Goal: Task Accomplishment & Management: Manage account settings

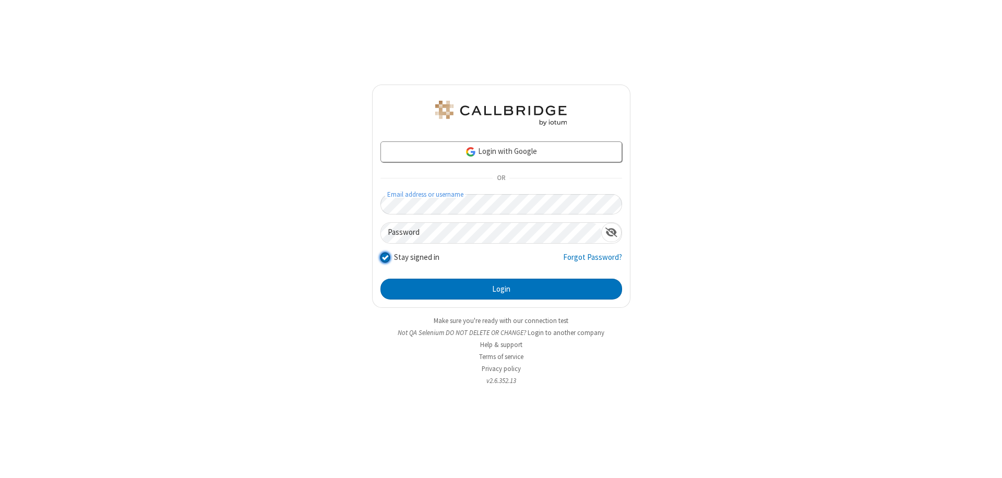
click at [384, 257] on input "Stay signed in" at bounding box center [385, 256] width 10 height 11
checkbox input "false"
click at [501, 289] on button "Login" at bounding box center [501, 289] width 242 height 21
click at [384, 257] on input "Stay signed in" at bounding box center [385, 256] width 10 height 11
checkbox input "false"
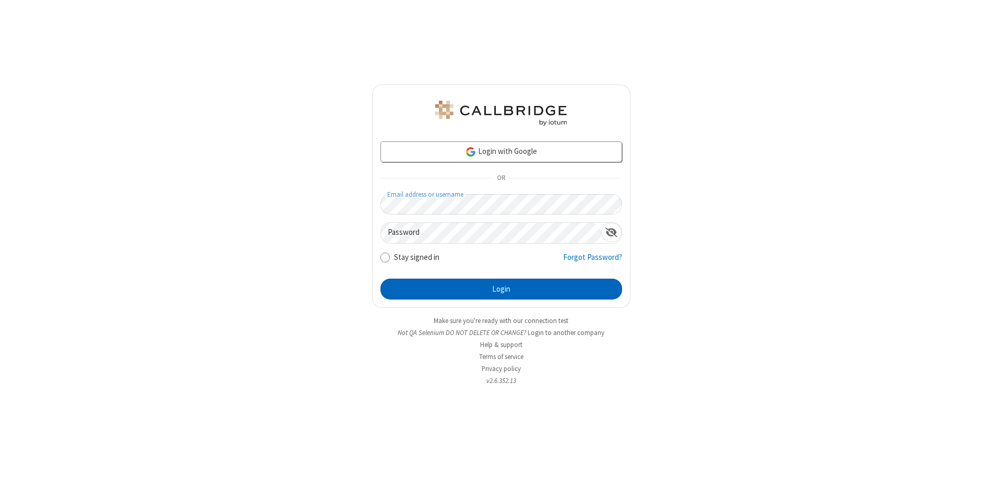
click at [501, 289] on button "Login" at bounding box center [501, 289] width 242 height 21
